Goal: Information Seeking & Learning: Learn about a topic

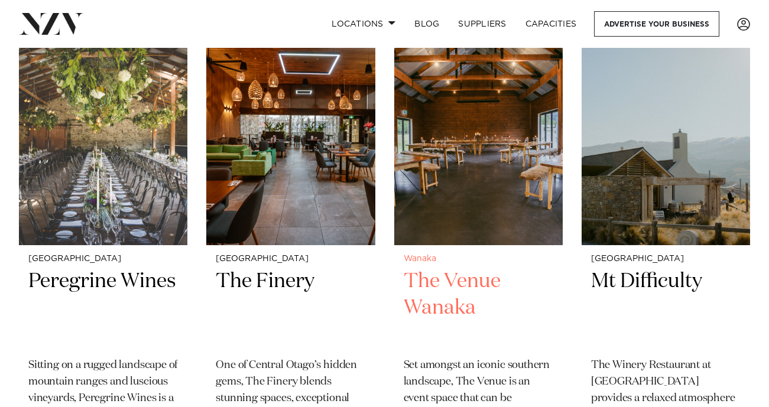
scroll to position [464, 0]
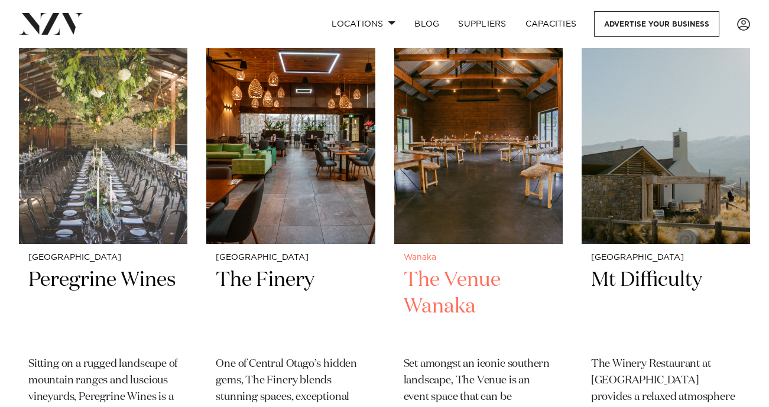
click at [524, 212] on img at bounding box center [478, 131] width 169 height 226
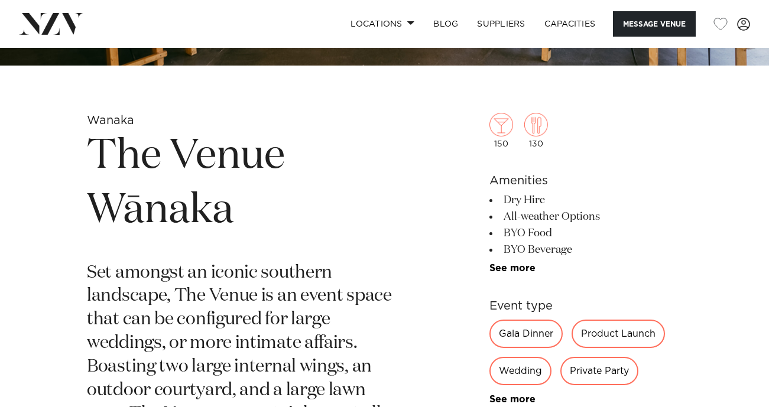
scroll to position [354, 0]
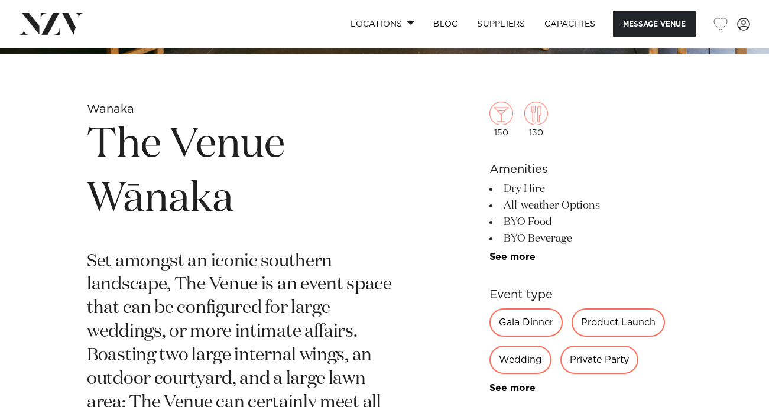
click at [521, 362] on div "Wedding" at bounding box center [521, 360] width 62 height 28
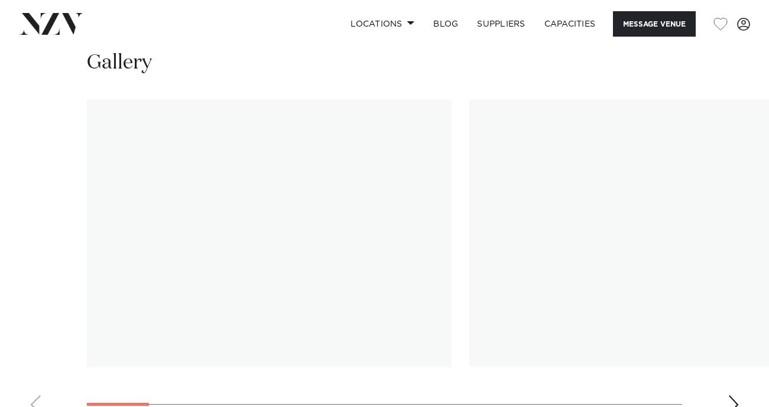
scroll to position [1449, 0]
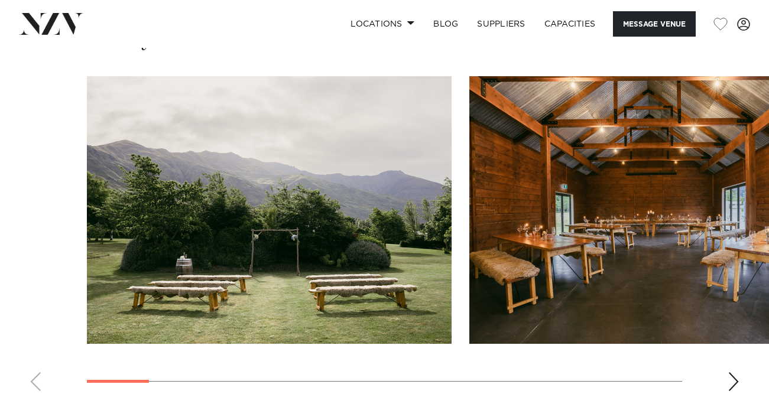
click at [738, 375] on div "Next slide" at bounding box center [734, 381] width 12 height 19
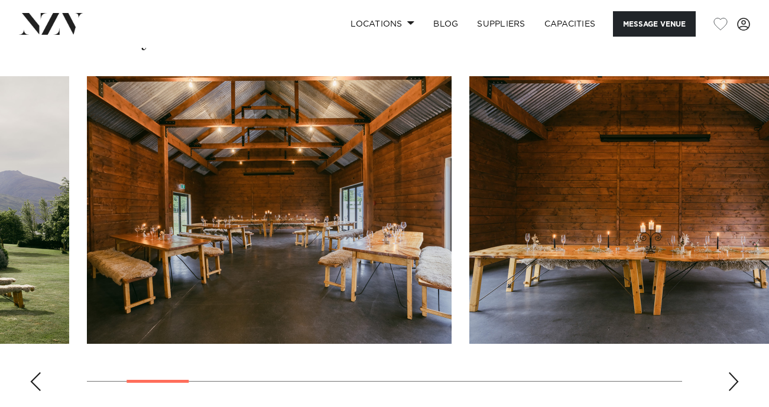
click at [738, 375] on div "Next slide" at bounding box center [734, 381] width 12 height 19
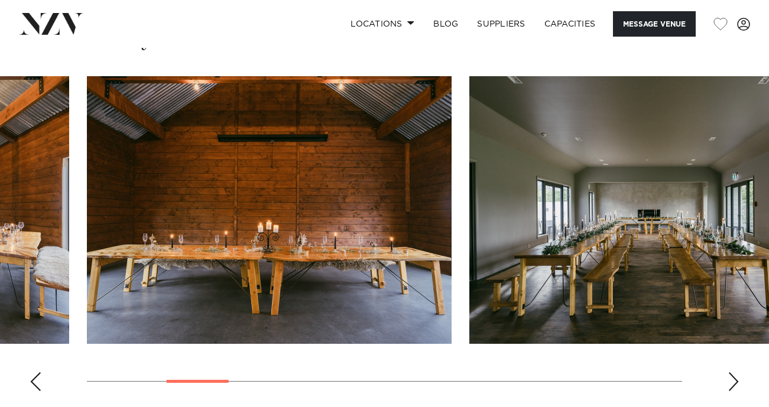
click at [738, 375] on div "Next slide" at bounding box center [734, 381] width 12 height 19
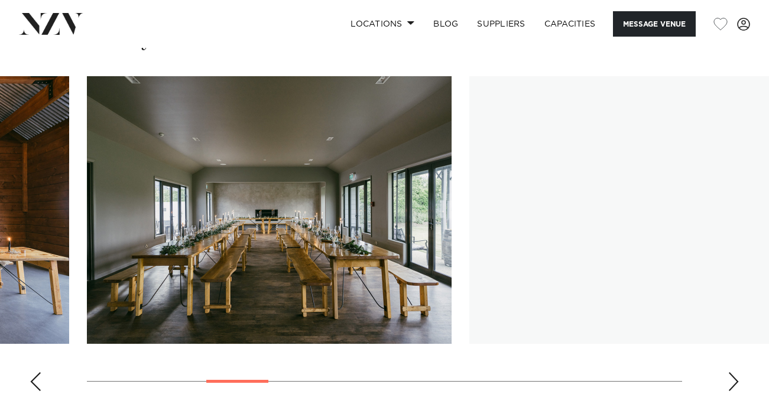
click at [738, 375] on div "Next slide" at bounding box center [734, 381] width 12 height 19
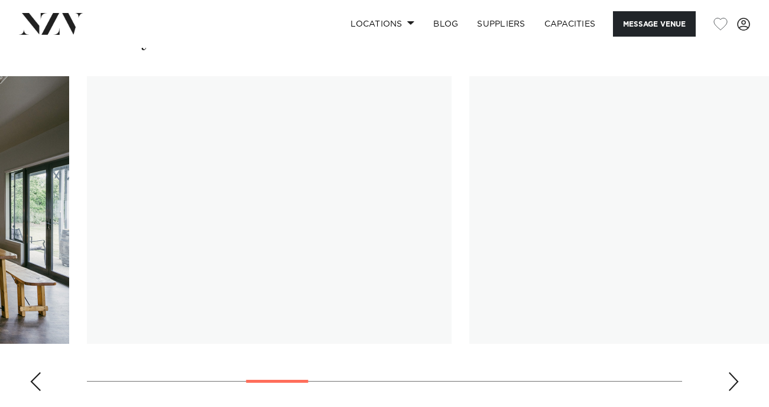
click at [738, 375] on div "Next slide" at bounding box center [734, 381] width 12 height 19
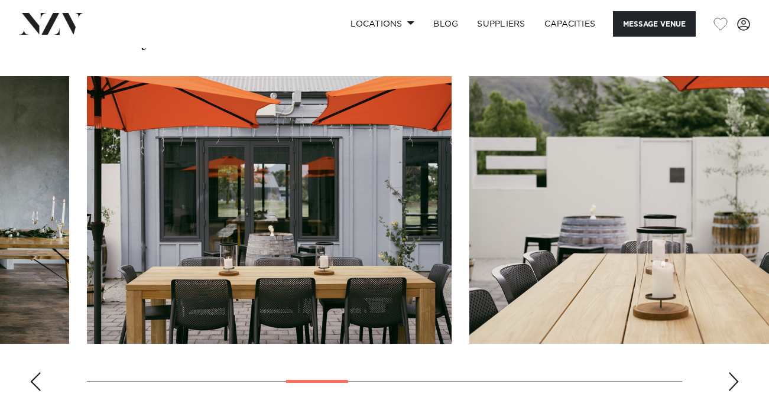
click at [35, 382] on div "Previous slide" at bounding box center [36, 381] width 12 height 19
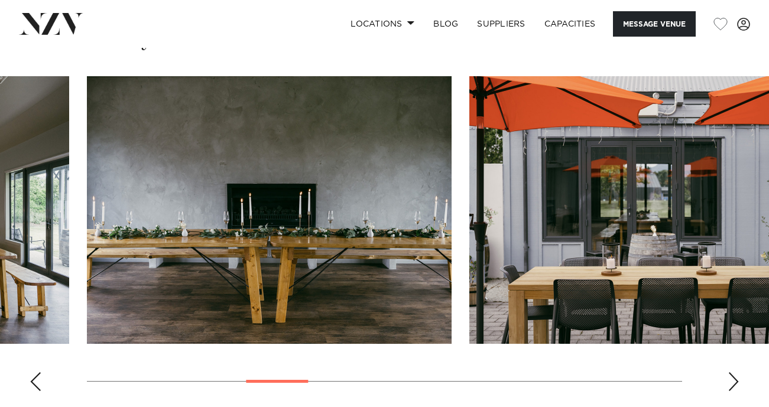
click at [737, 376] on div "Next slide" at bounding box center [734, 381] width 12 height 19
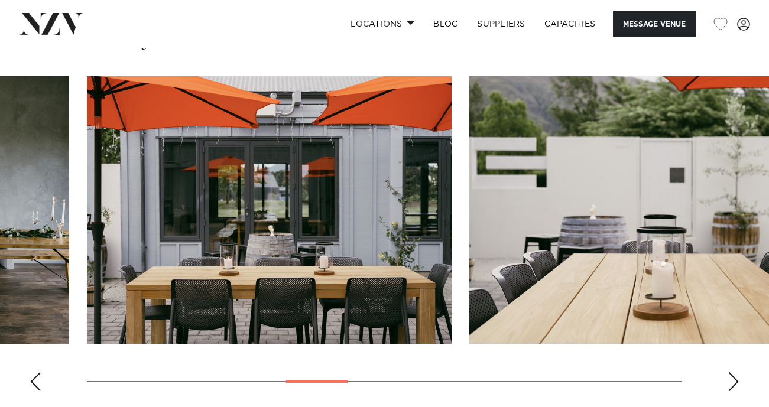
click at [737, 380] on div "Next slide" at bounding box center [734, 381] width 12 height 19
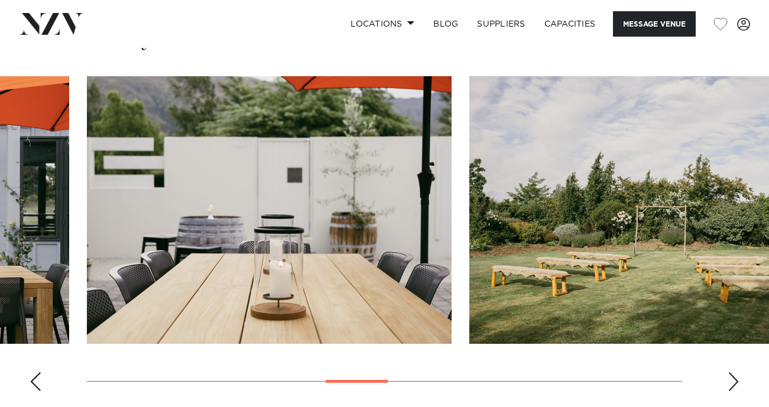
click at [737, 380] on div "Next slide" at bounding box center [734, 381] width 12 height 19
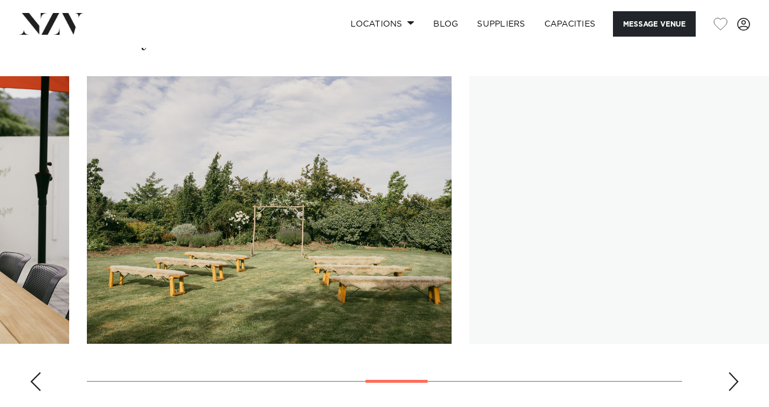
click at [737, 380] on div "Next slide" at bounding box center [734, 381] width 12 height 19
